Goal: Transaction & Acquisition: Book appointment/travel/reservation

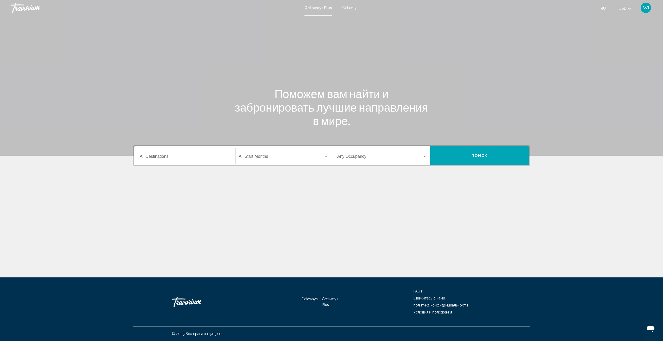
click at [220, 158] on input "Destination All Destinations" at bounding box center [185, 157] width 90 height 5
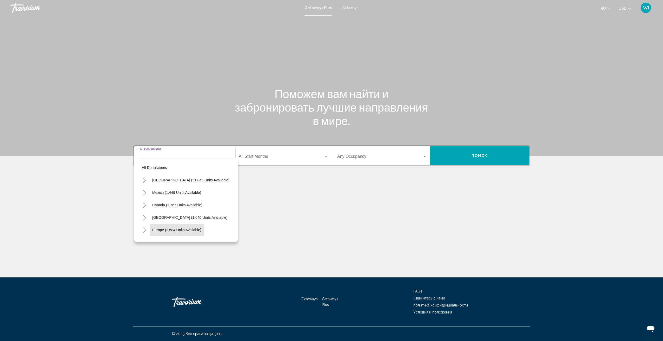
click at [195, 232] on button "Europe (2,584 units available)" at bounding box center [177, 230] width 54 height 12
type input "**********"
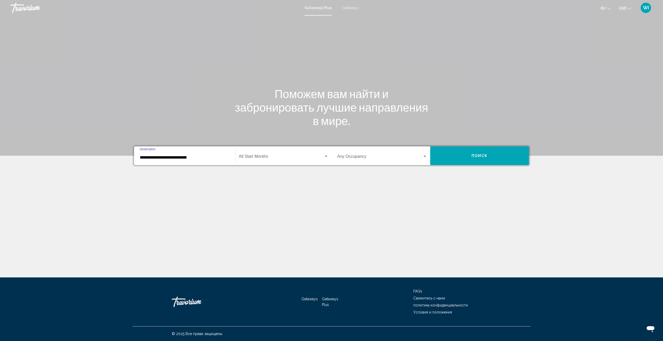
click at [304, 158] on span "Search widget" at bounding box center [281, 157] width 85 height 5
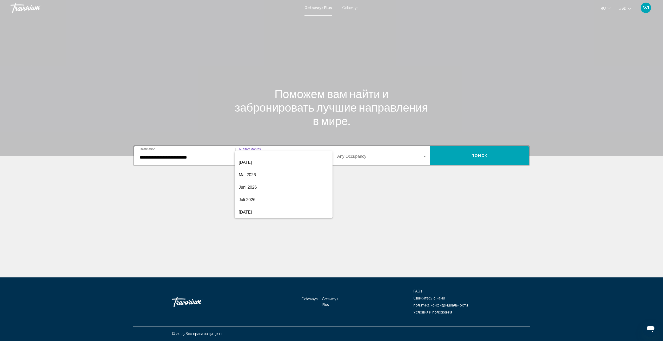
scroll to position [104, 0]
click at [268, 194] on span "Juli 2026" at bounding box center [284, 191] width 90 height 12
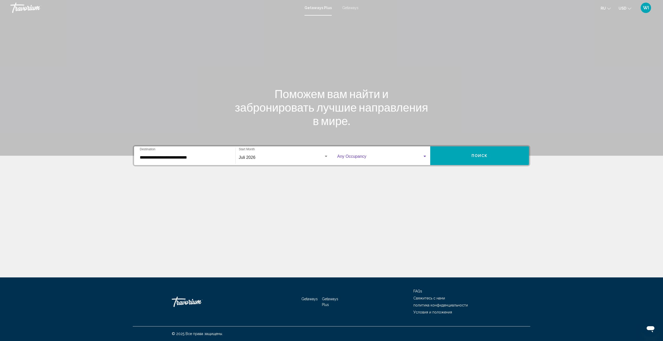
click at [361, 157] on span "Search widget" at bounding box center [379, 157] width 85 height 5
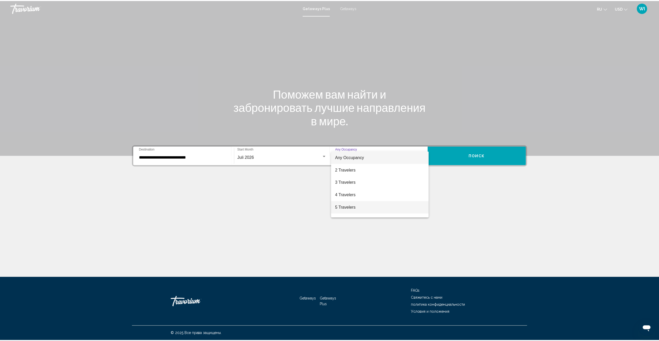
scroll to position [26, 0]
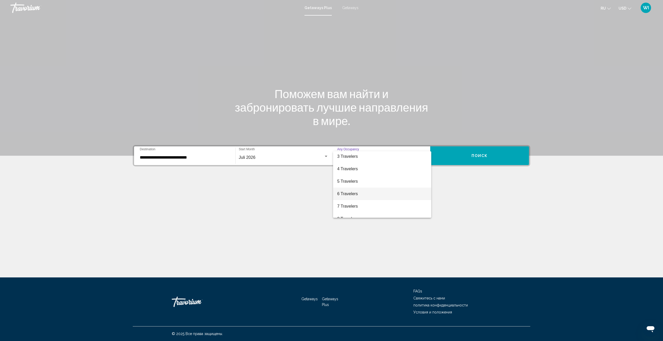
click at [360, 198] on span "6 Travelers" at bounding box center [382, 194] width 90 height 12
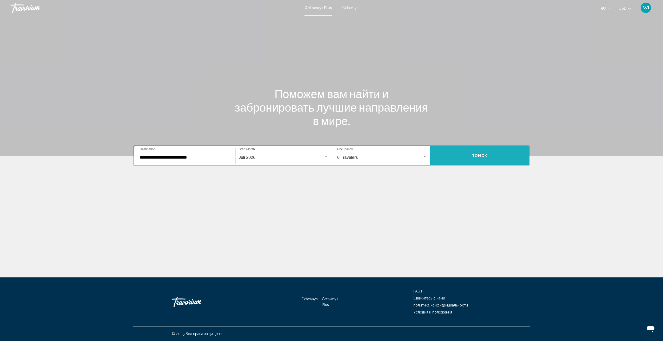
click at [504, 154] on button "Поиск" at bounding box center [479, 156] width 99 height 19
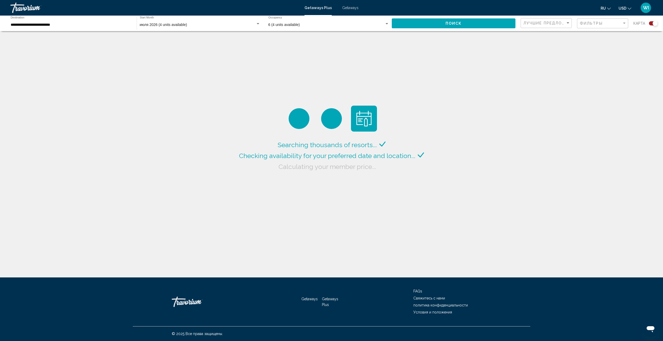
click at [609, 9] on icon "Change language" at bounding box center [609, 9] width 4 height 2
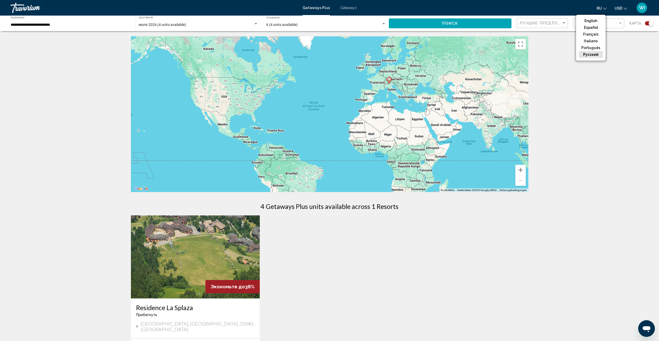
click at [609, 9] on ul "ru English Español Français Italiano Português русский USD USD ($) MXN (Mex$) C…" at bounding box center [616, 8] width 38 height 8
click at [341, 10] on div "Getaways Plus Getaways ru English Español Français Italiano Português русский U…" at bounding box center [329, 7] width 659 height 11
click at [348, 8] on span "Getaways" at bounding box center [348, 8] width 16 height 4
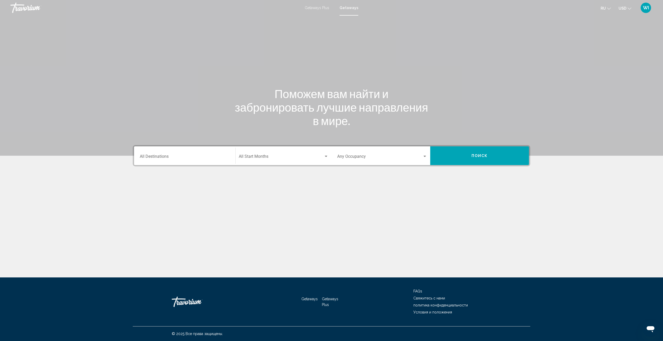
click at [224, 158] on input "Destination All Destinations" at bounding box center [185, 157] width 90 height 5
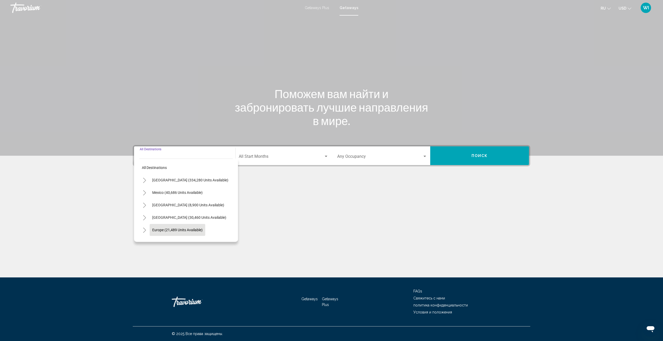
click at [201, 227] on button "Europe (21,489 units available)" at bounding box center [178, 230] width 56 height 12
type input "**********"
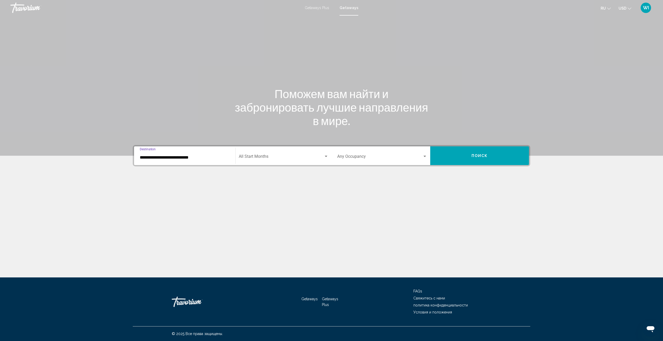
click at [318, 156] on span "Search widget" at bounding box center [281, 157] width 85 height 5
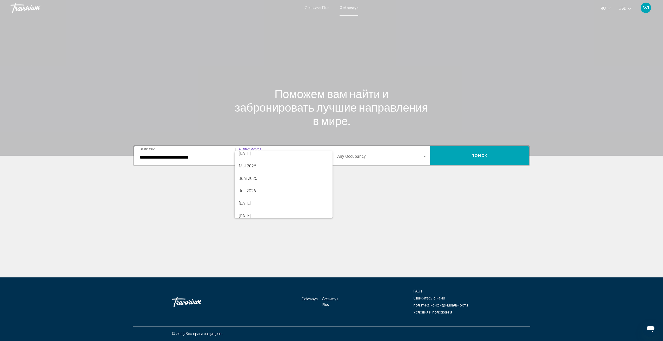
scroll to position [104, 0]
click at [294, 193] on span "Juli 2026" at bounding box center [284, 191] width 90 height 12
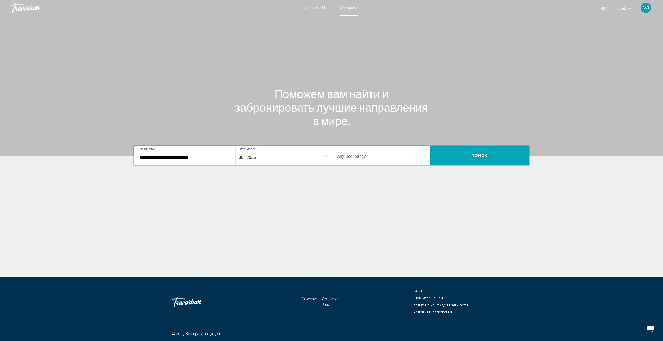
click at [375, 160] on span "Search widget" at bounding box center [379, 157] width 85 height 5
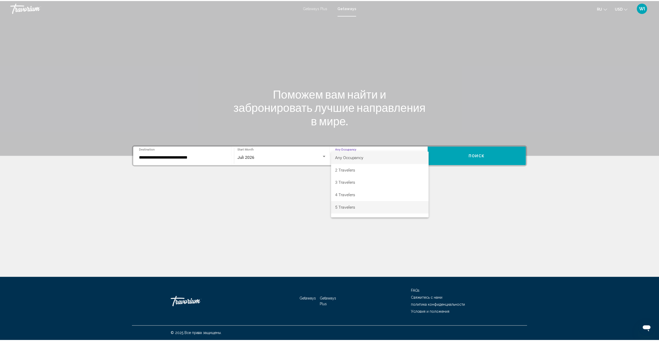
scroll to position [52, 0]
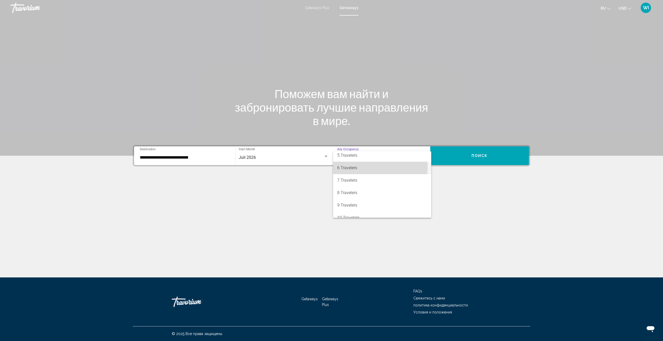
click at [374, 168] on span "6 Travelers" at bounding box center [382, 168] width 90 height 12
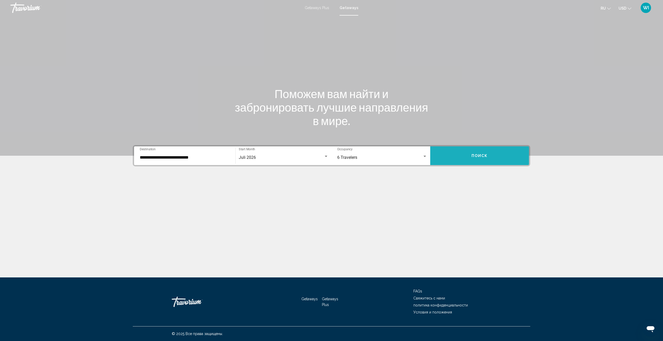
click at [472, 157] on span "Поиск" at bounding box center [480, 156] width 16 height 4
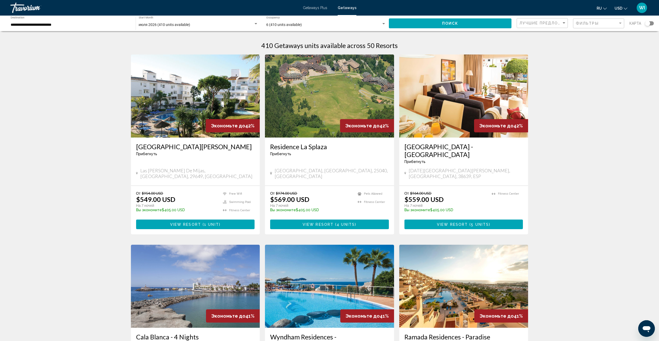
click at [302, 26] on div "6 (410 units available)" at bounding box center [323, 25] width 115 height 4
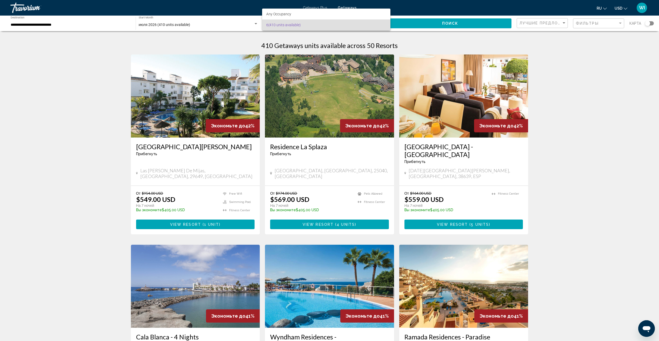
click at [302, 26] on span "6 (410 units available)" at bounding box center [326, 24] width 120 height 11
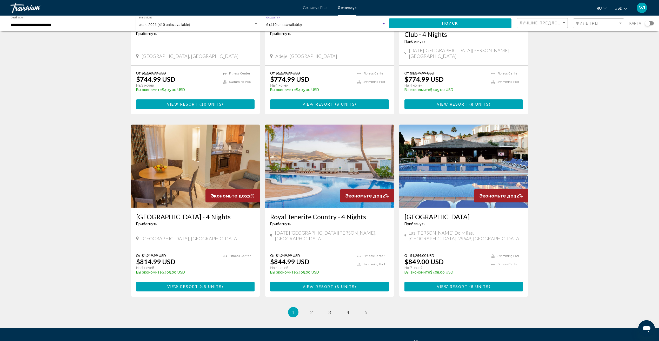
scroll to position [521, 0]
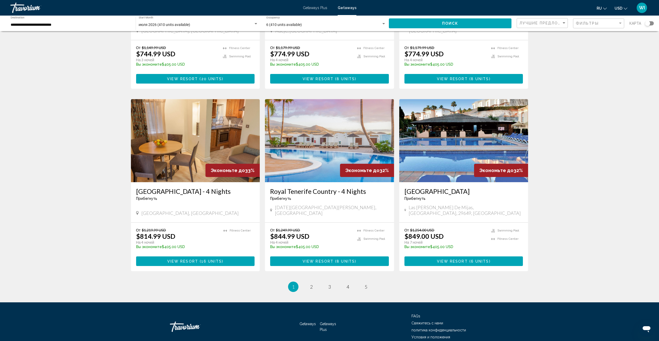
click at [423, 321] on span "Свяжитесь с нами" at bounding box center [428, 323] width 32 height 4
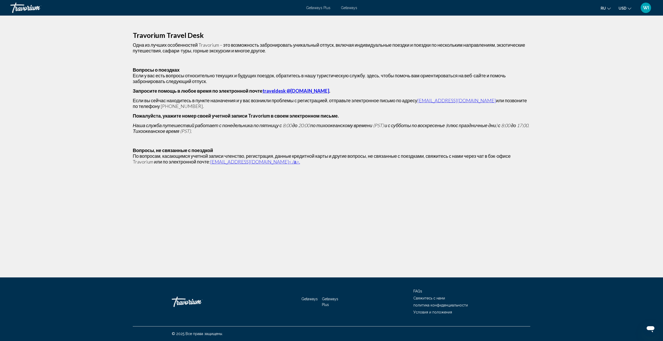
click at [653, 329] on icon "Messaging-Fenster öffnen" at bounding box center [651, 330] width 8 height 6
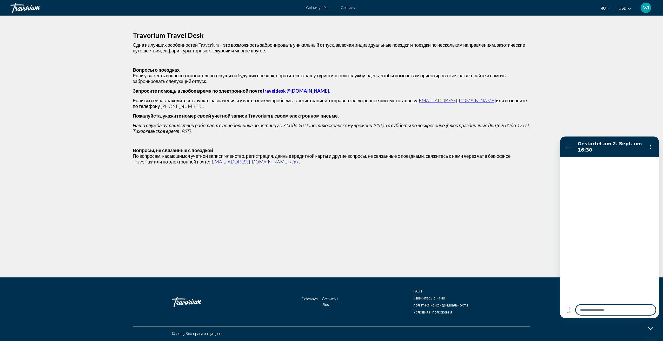
type textarea "*"
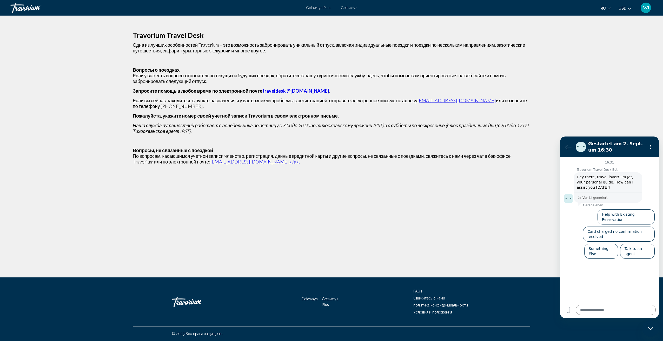
click at [311, 299] on span "Getaways" at bounding box center [309, 299] width 16 height 4
